Goal: Information Seeking & Learning: Learn about a topic

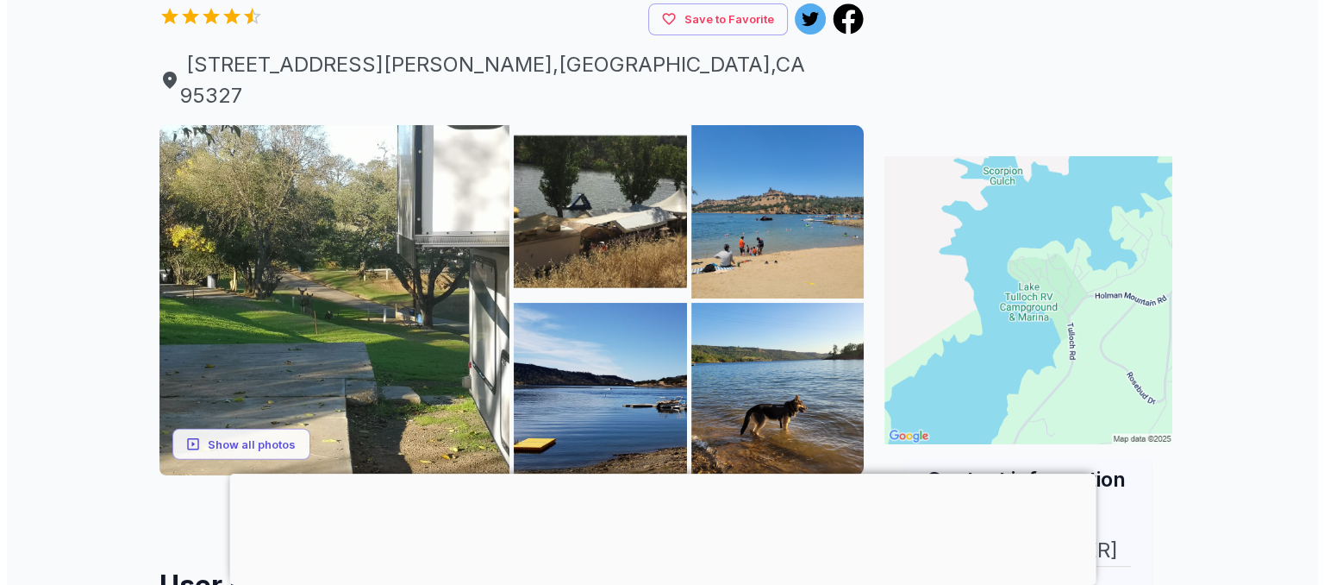
scroll to position [220, 0]
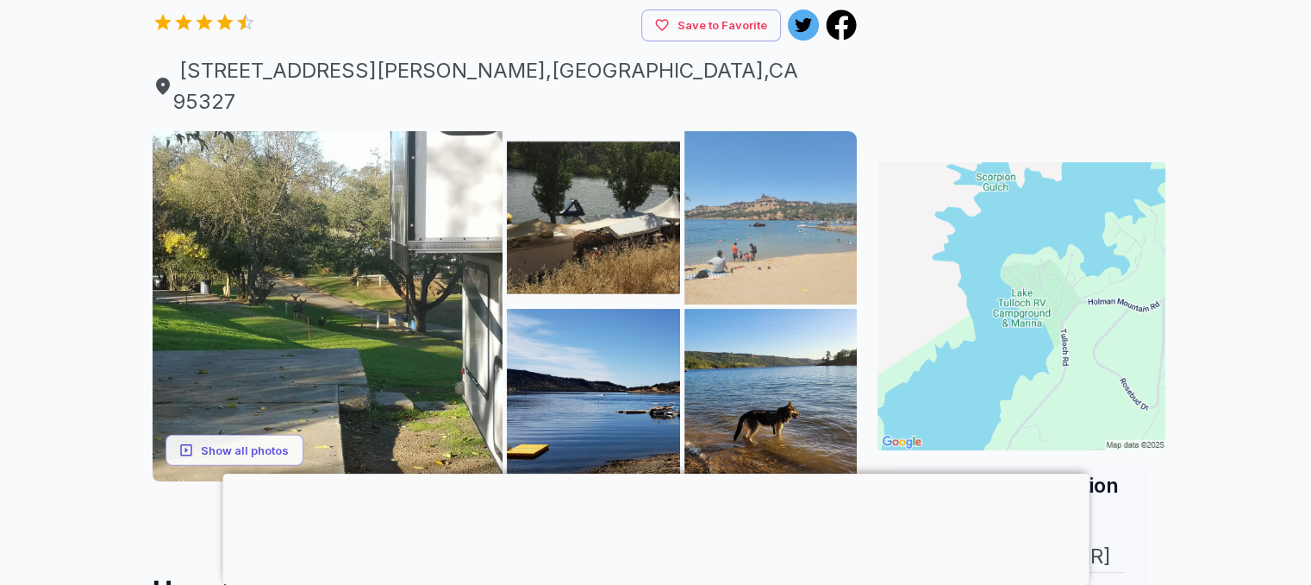
click at [759, 214] on img at bounding box center [771, 217] width 173 height 173
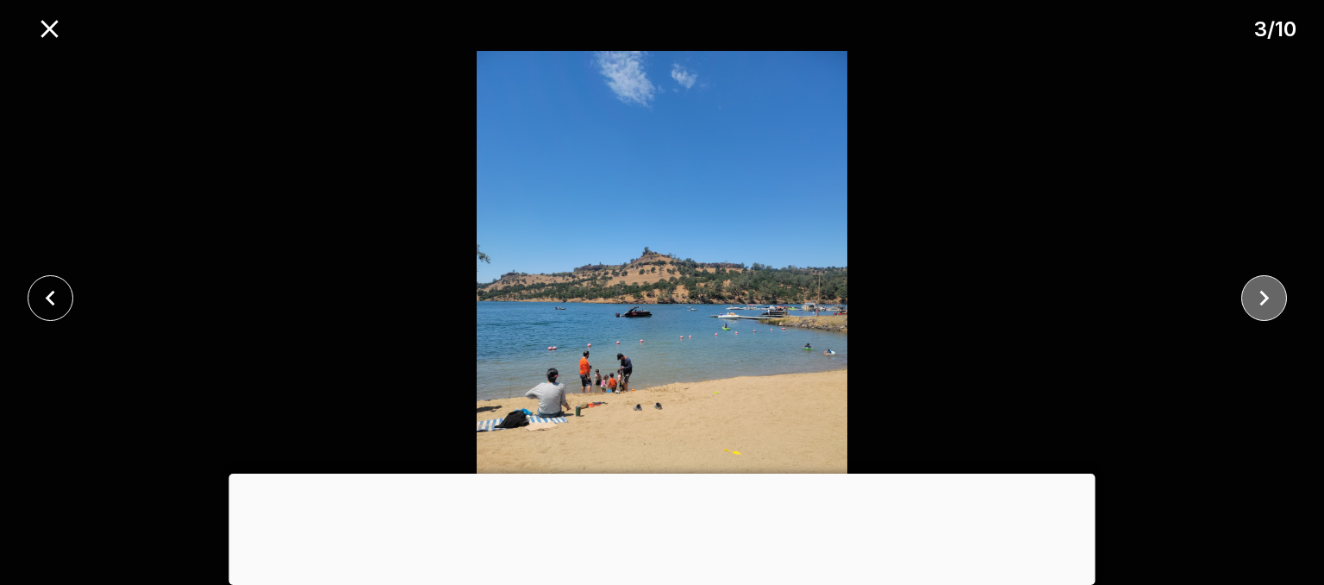
click at [1267, 296] on icon "close" at bounding box center [1264, 299] width 9 height 16
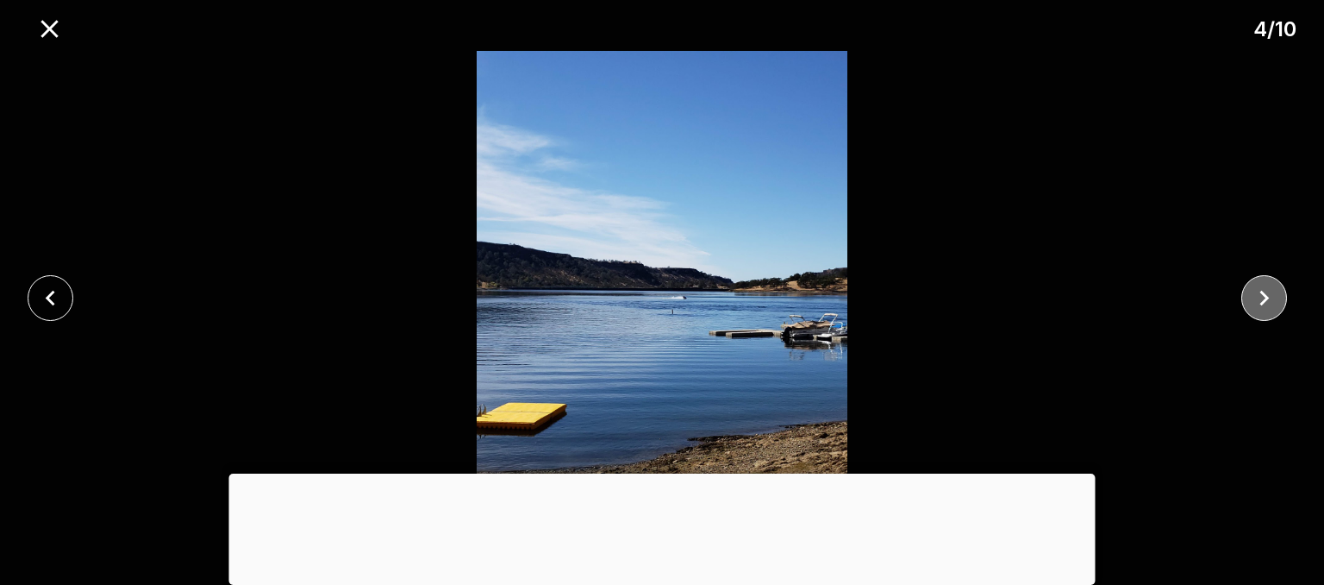
click at [1246, 299] on button "close" at bounding box center [1265, 298] width 46 height 46
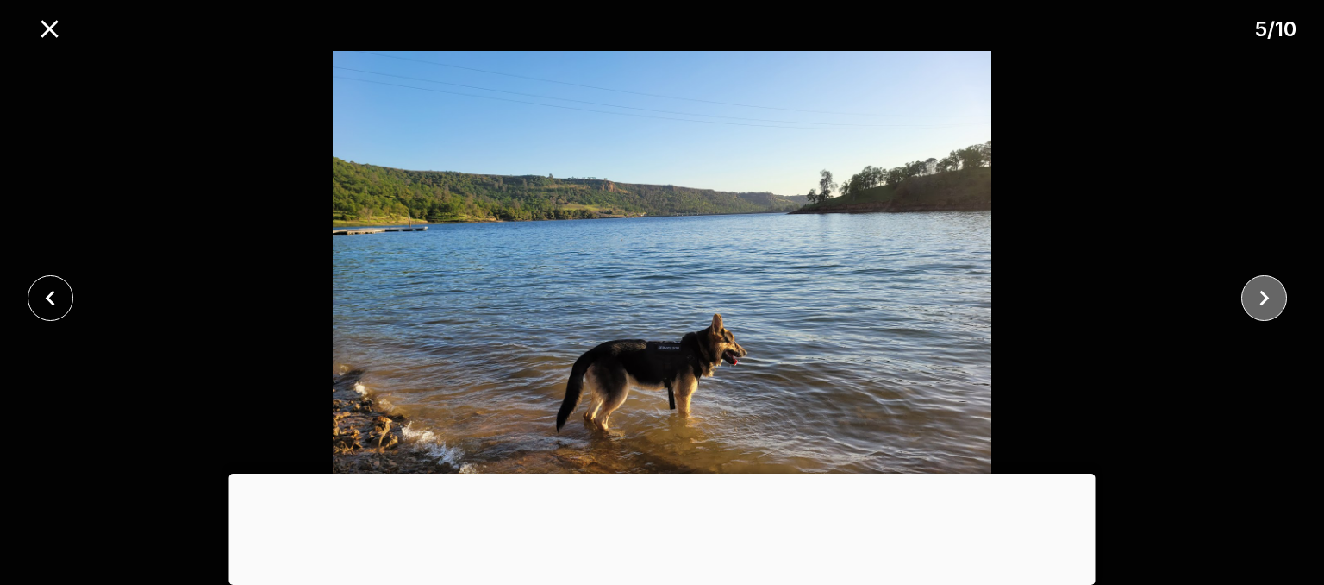
click at [1245, 300] on button "close" at bounding box center [1265, 298] width 46 height 46
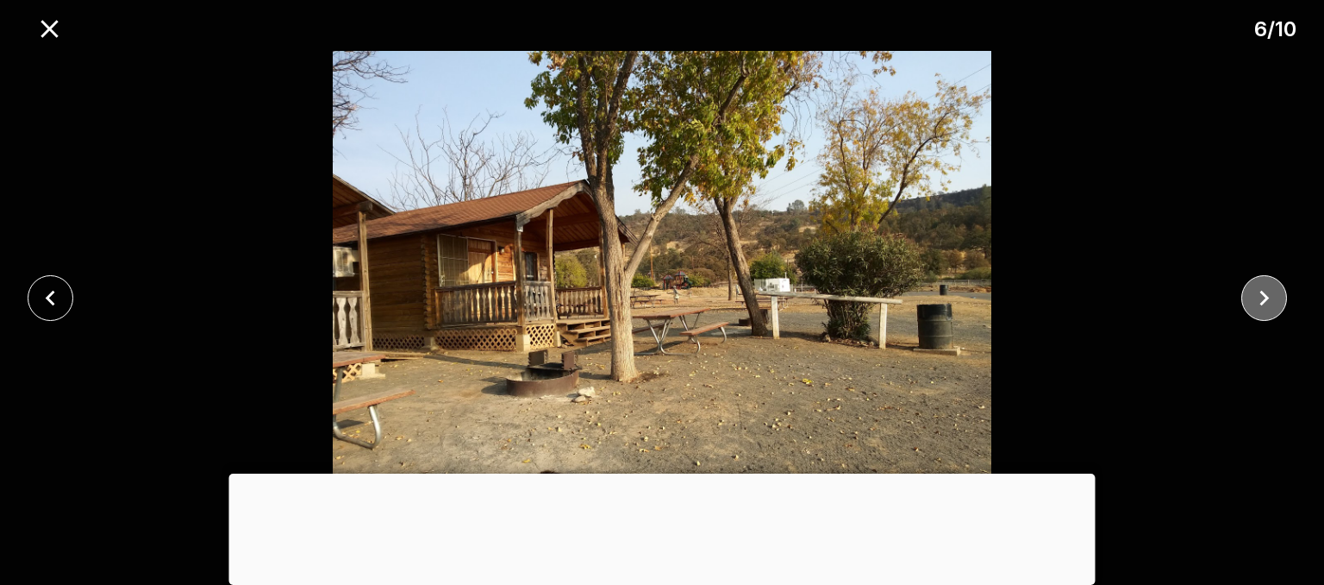
click at [1245, 300] on button "close" at bounding box center [1265, 298] width 46 height 46
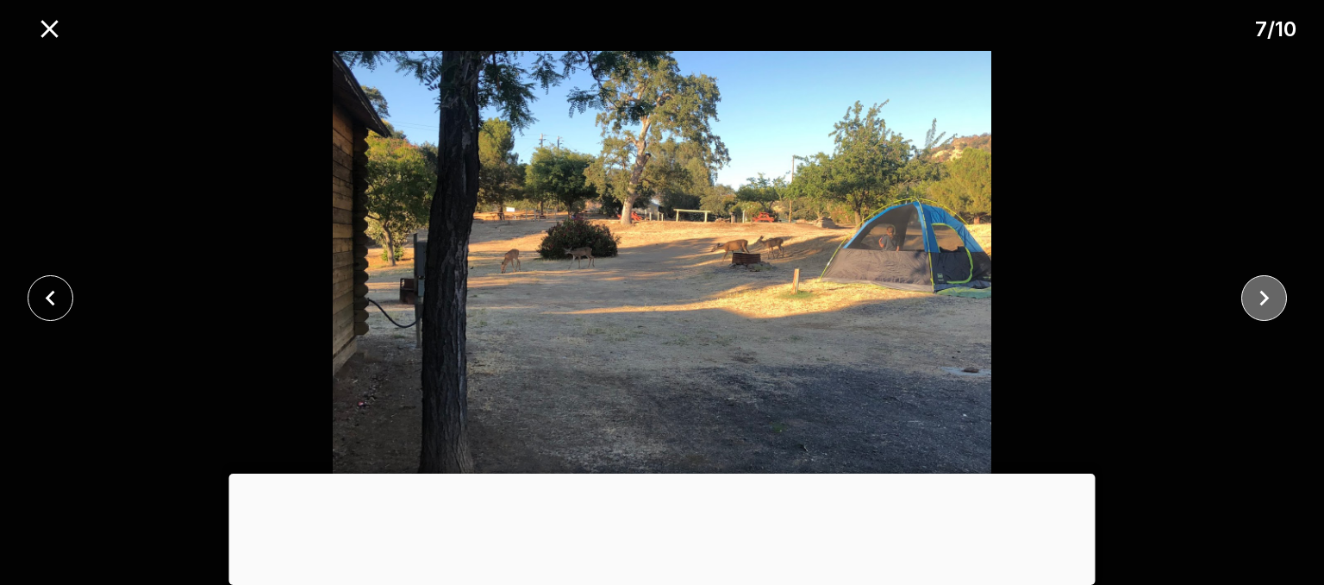
click at [1268, 304] on icon "close" at bounding box center [1264, 298] width 30 height 30
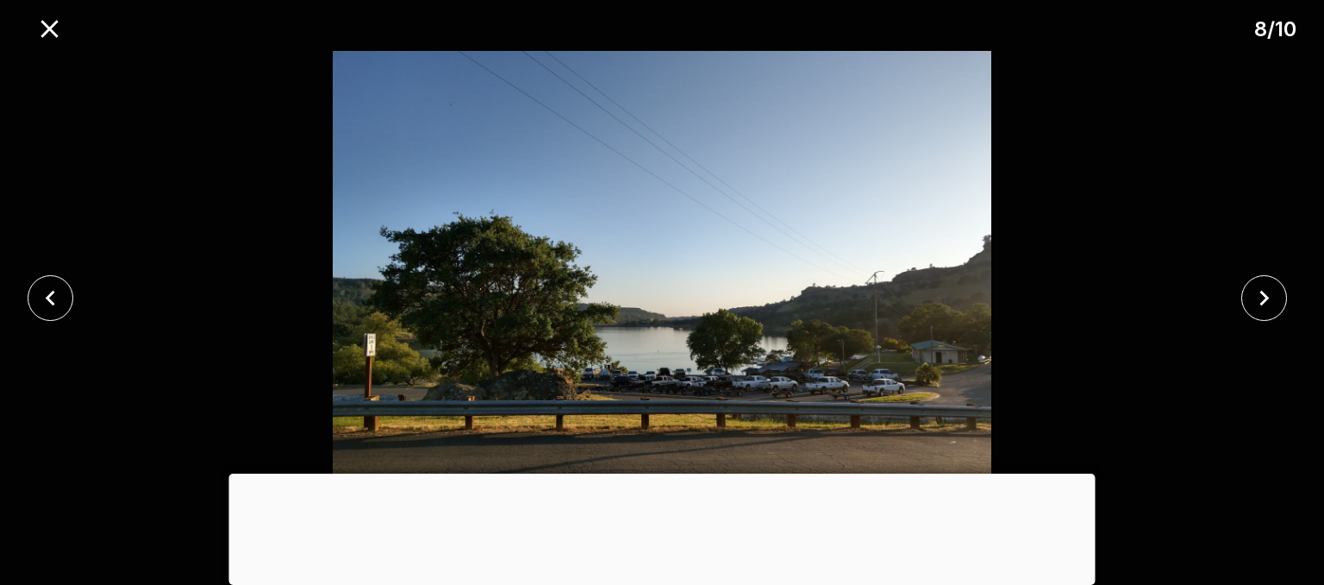
click at [1142, 169] on img at bounding box center [662, 298] width 1104 height 494
click at [1266, 298] on icon "close" at bounding box center [1264, 299] width 9 height 16
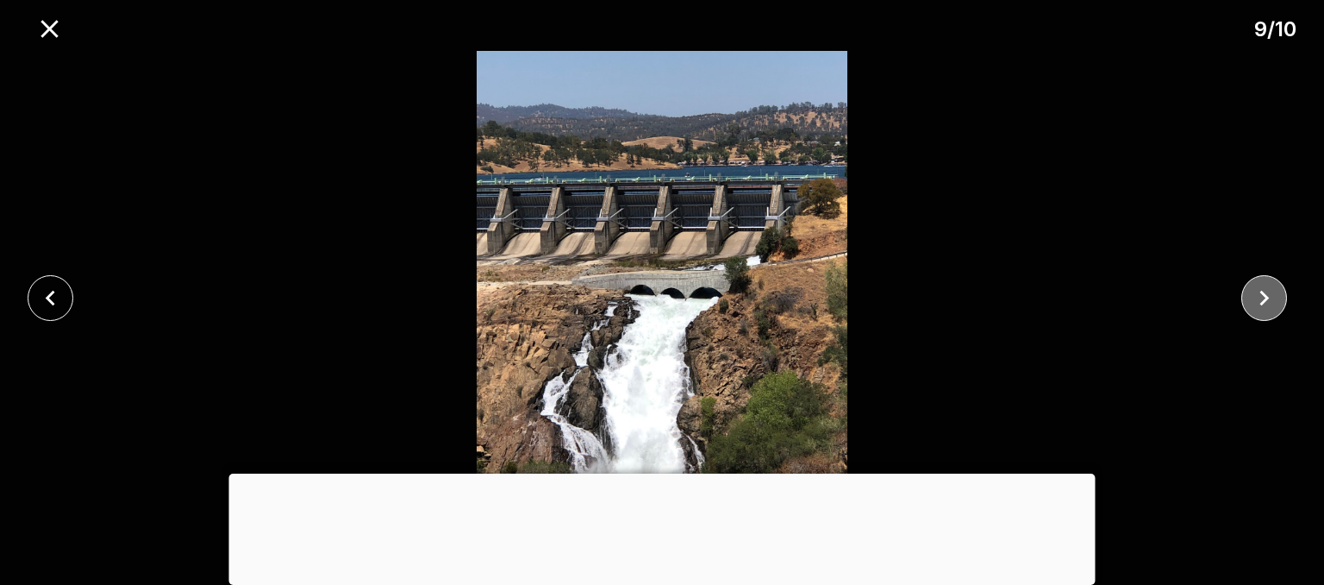
click at [1266, 298] on icon "close" at bounding box center [1264, 299] width 9 height 16
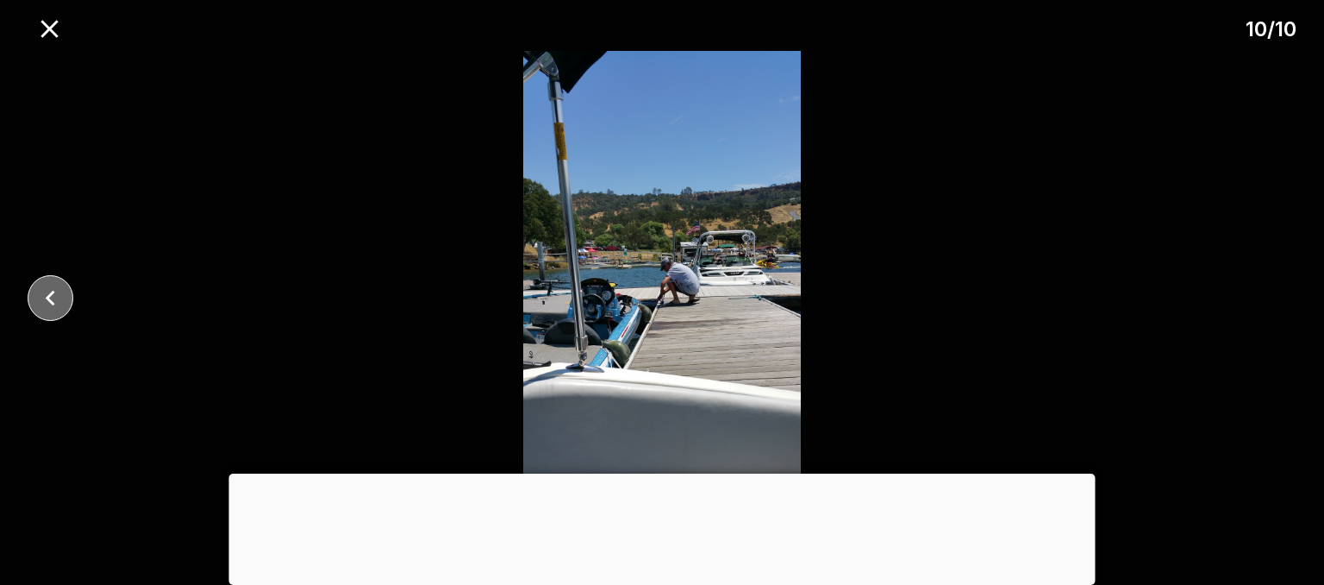
click at [62, 290] on icon "close" at bounding box center [50, 298] width 30 height 30
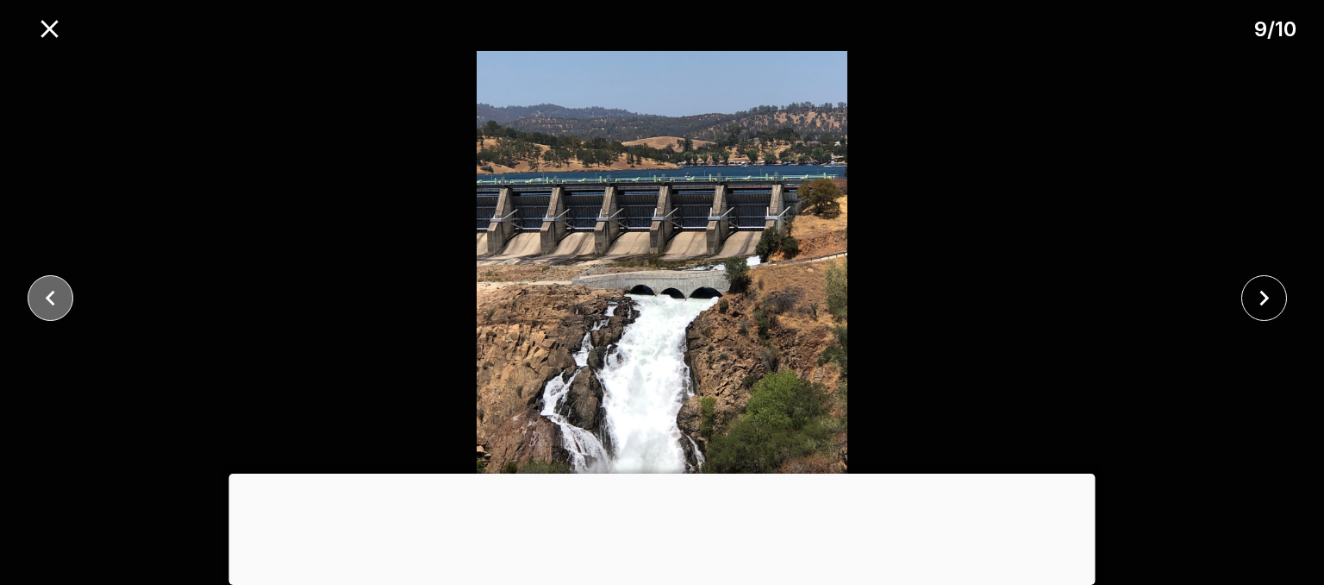
click at [54, 283] on icon "close" at bounding box center [50, 298] width 30 height 30
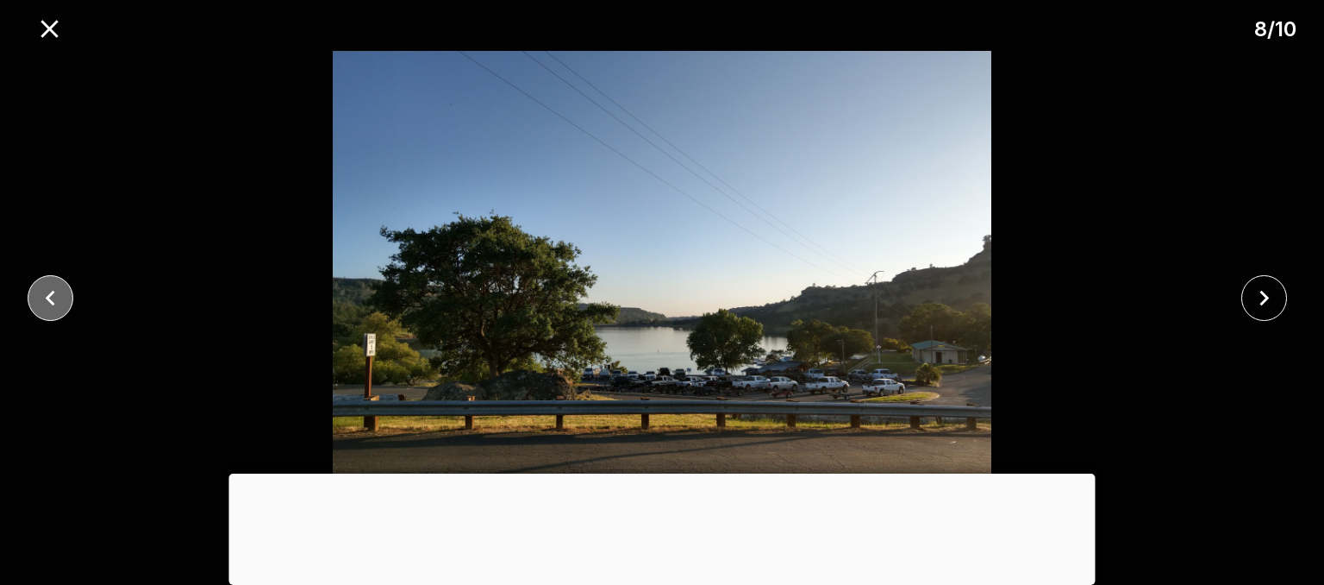
click at [66, 295] on button "close" at bounding box center [51, 298] width 46 height 46
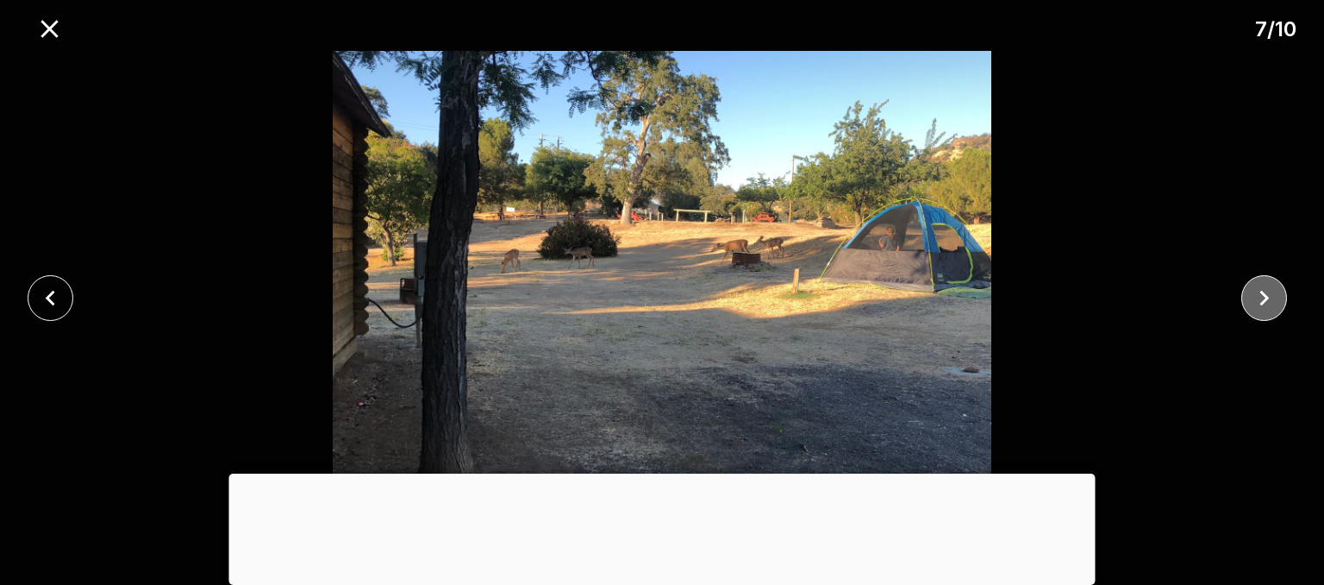
click at [1257, 312] on icon "close" at bounding box center [1264, 298] width 30 height 30
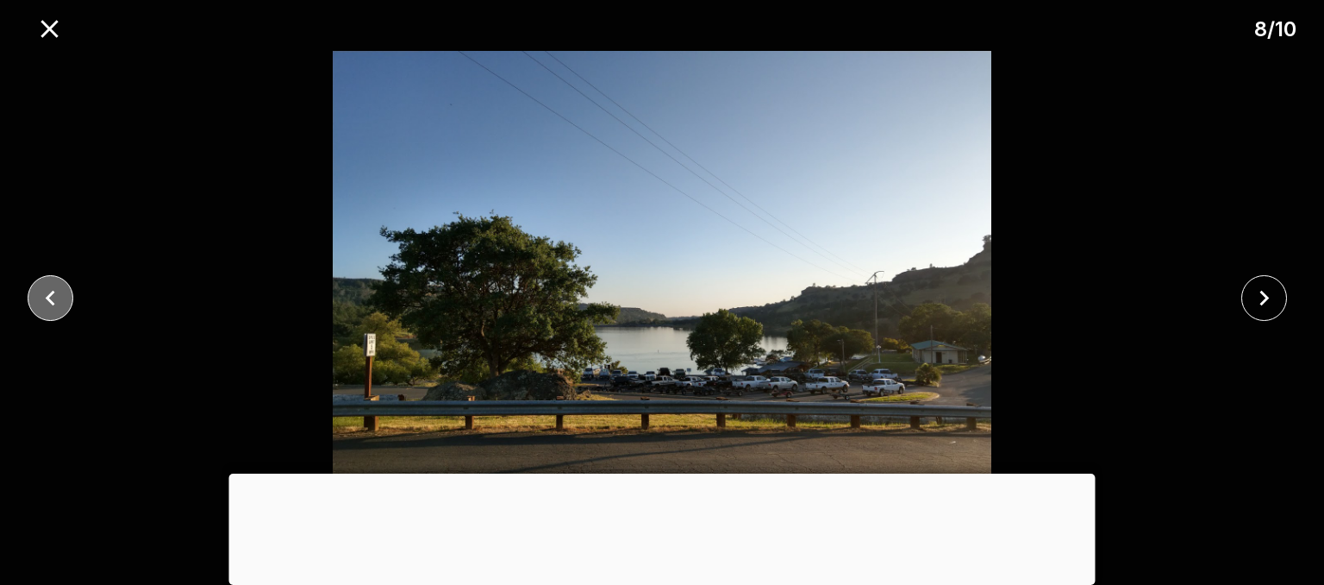
click at [55, 295] on icon "close" at bounding box center [50, 298] width 30 height 30
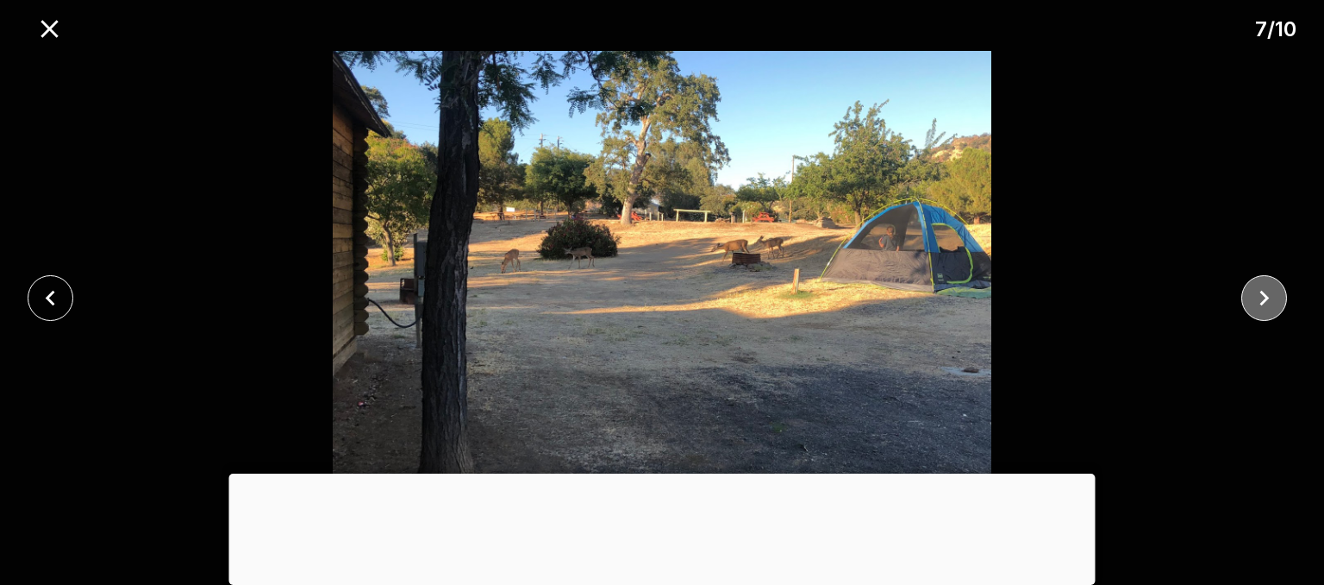
click at [1245, 288] on button "close" at bounding box center [1265, 298] width 46 height 46
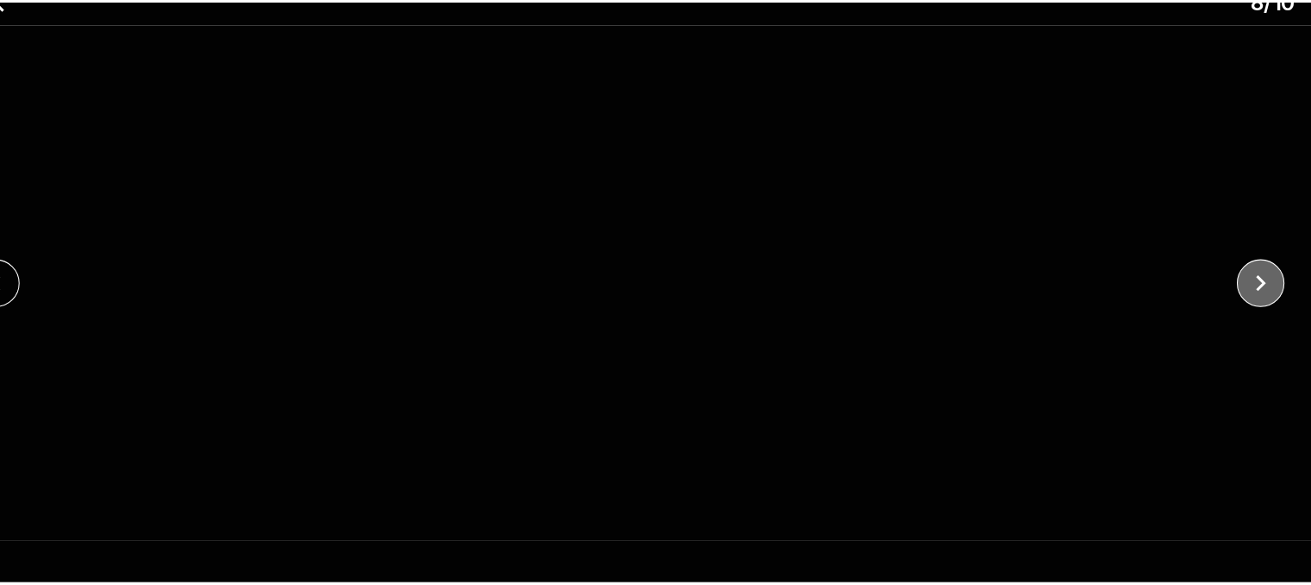
scroll to position [217, 0]
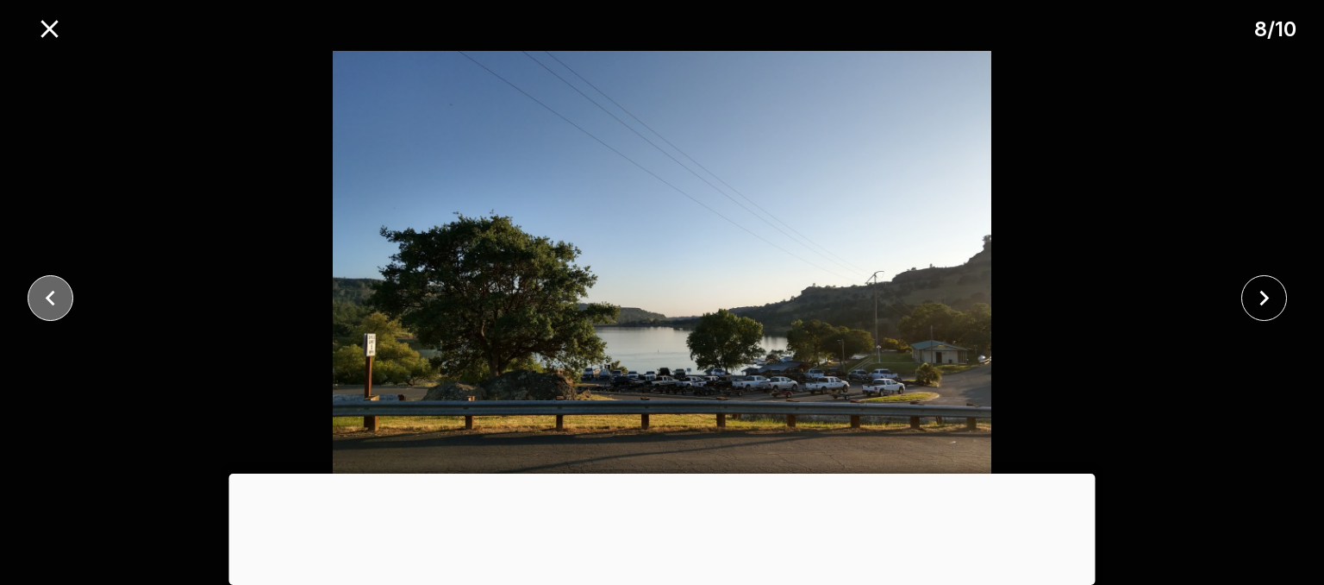
click at [59, 298] on icon "close" at bounding box center [50, 298] width 30 height 30
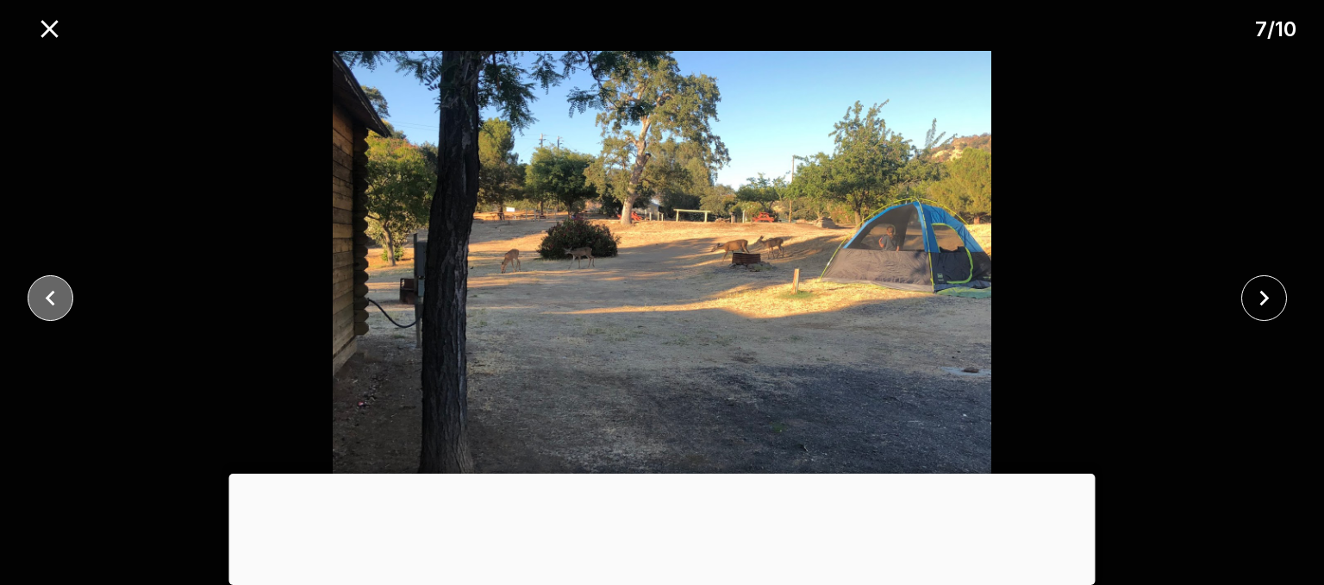
click at [59, 298] on icon "close" at bounding box center [50, 298] width 30 height 30
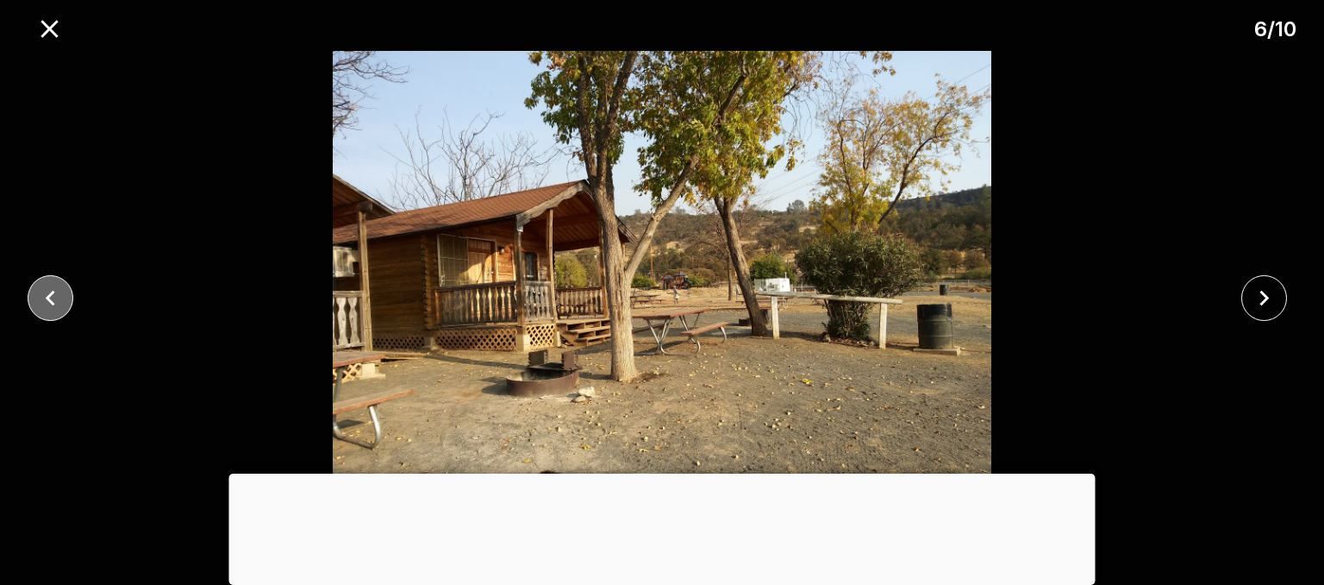
click at [59, 298] on icon "close" at bounding box center [50, 298] width 30 height 30
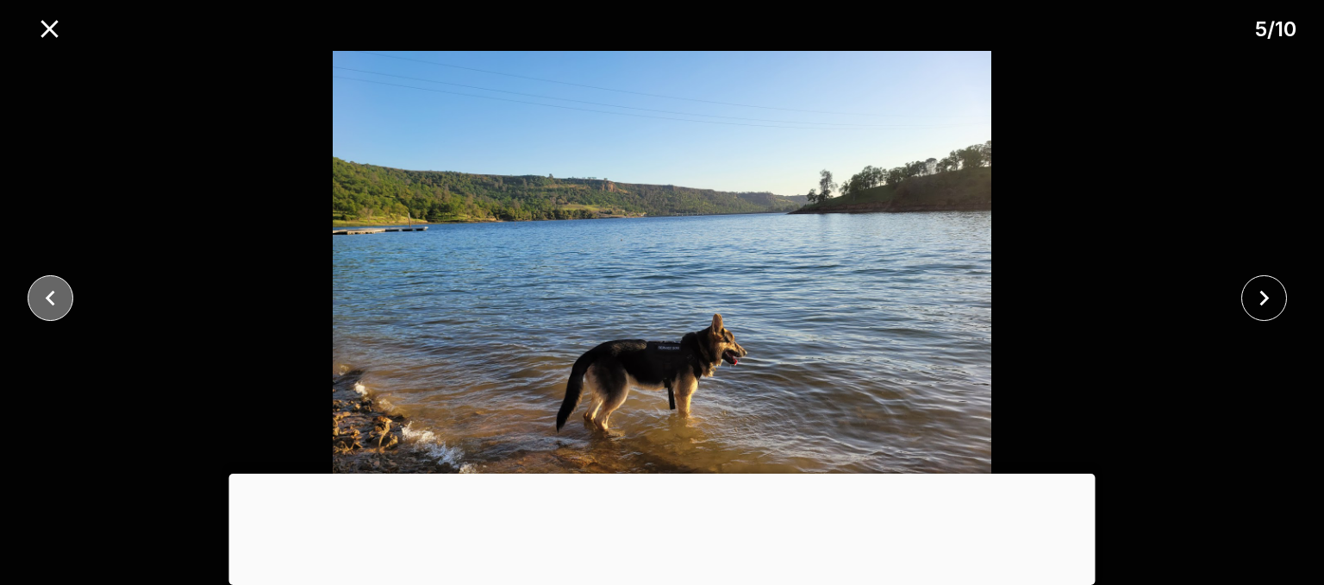
click at [52, 297] on icon "close" at bounding box center [50, 298] width 30 height 30
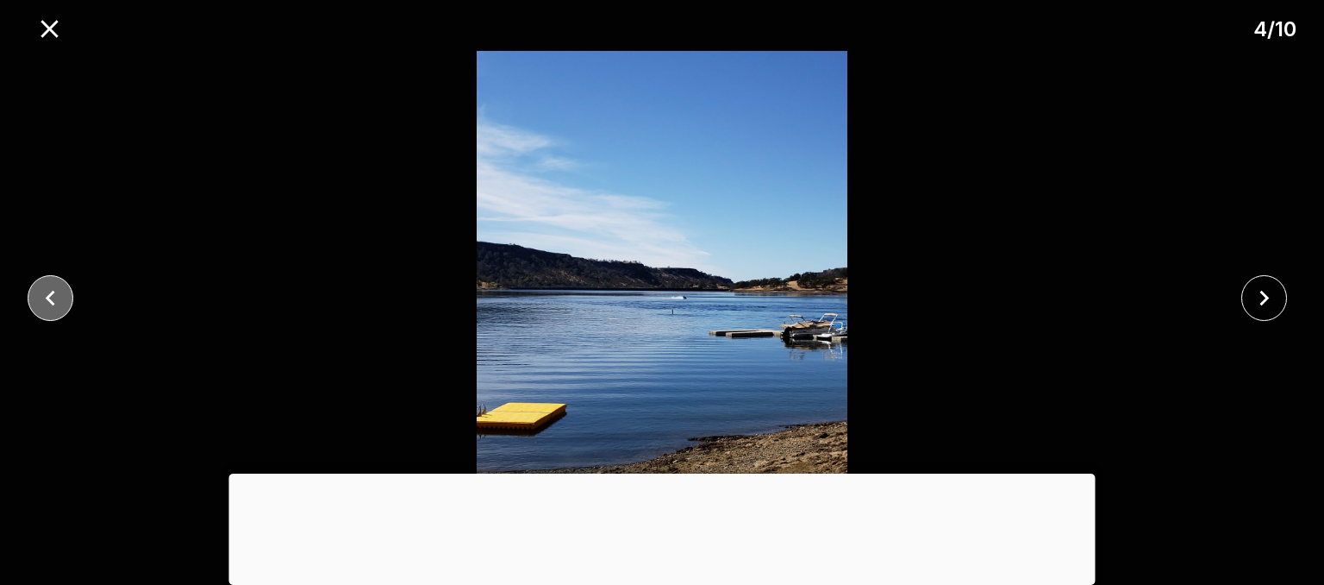
click at [52, 297] on icon "close" at bounding box center [50, 298] width 30 height 30
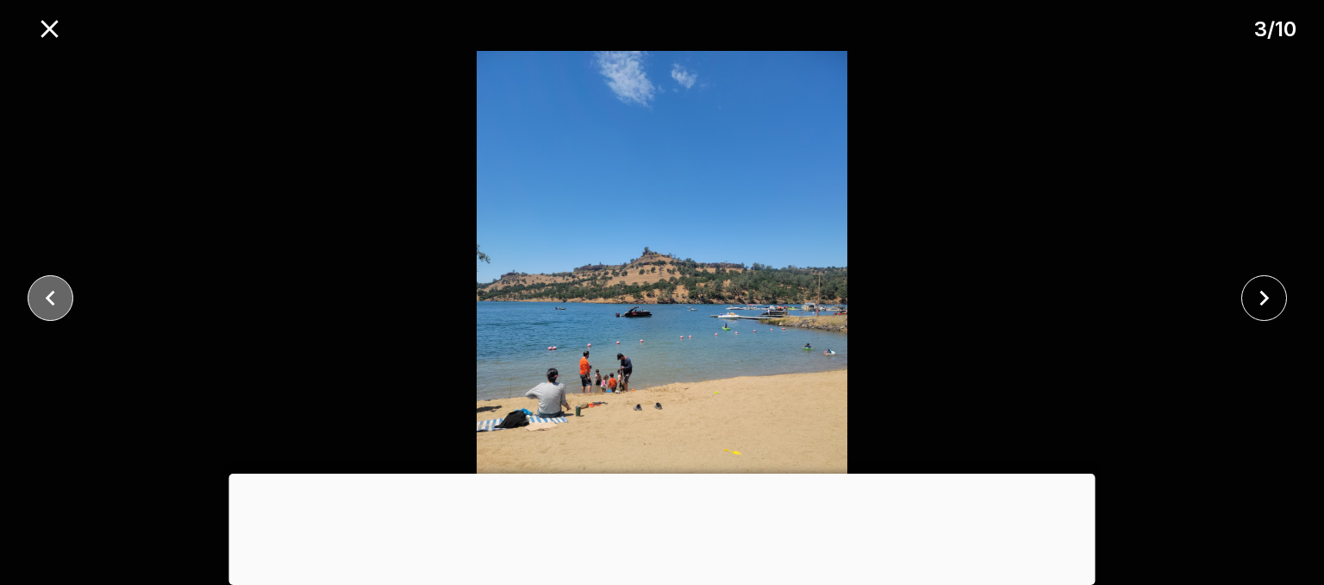
click at [52, 297] on icon "close" at bounding box center [50, 298] width 30 height 30
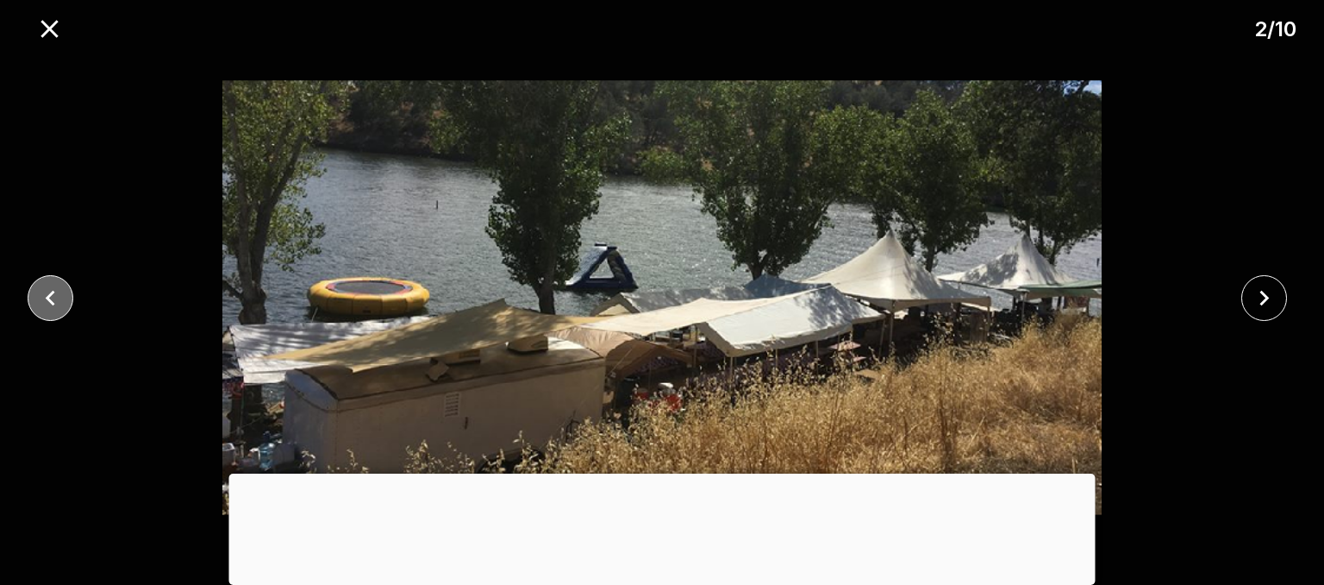
click at [52, 297] on icon "close" at bounding box center [50, 298] width 30 height 30
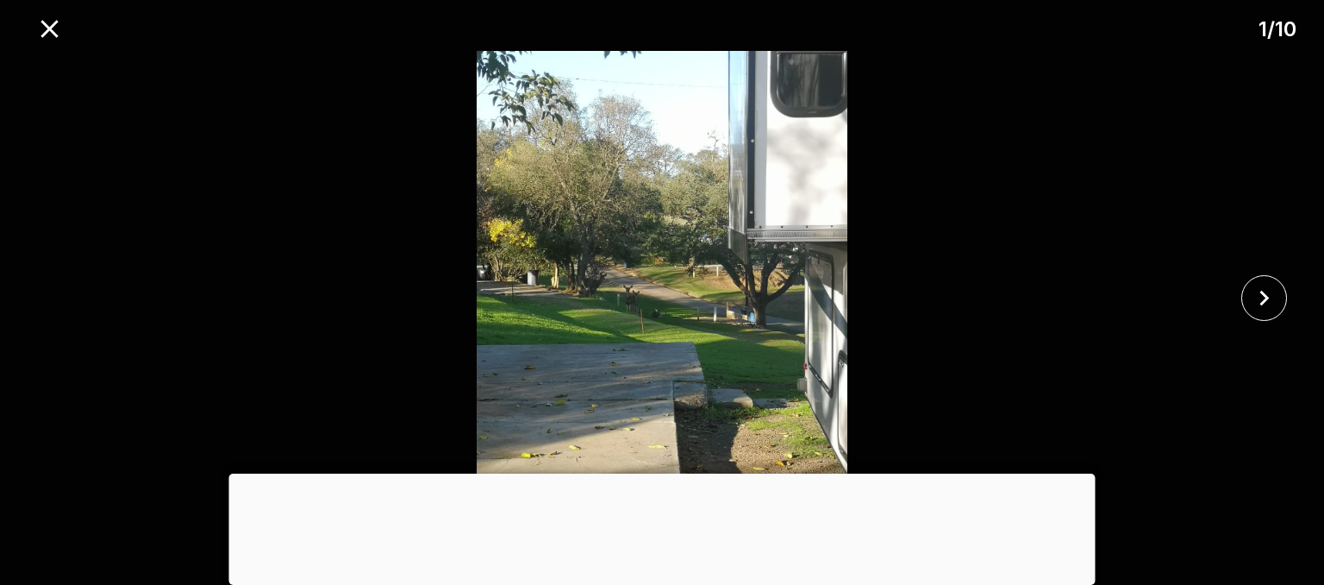
click at [57, 41] on icon "close" at bounding box center [49, 29] width 30 height 30
